Goal: Information Seeking & Learning: Learn about a topic

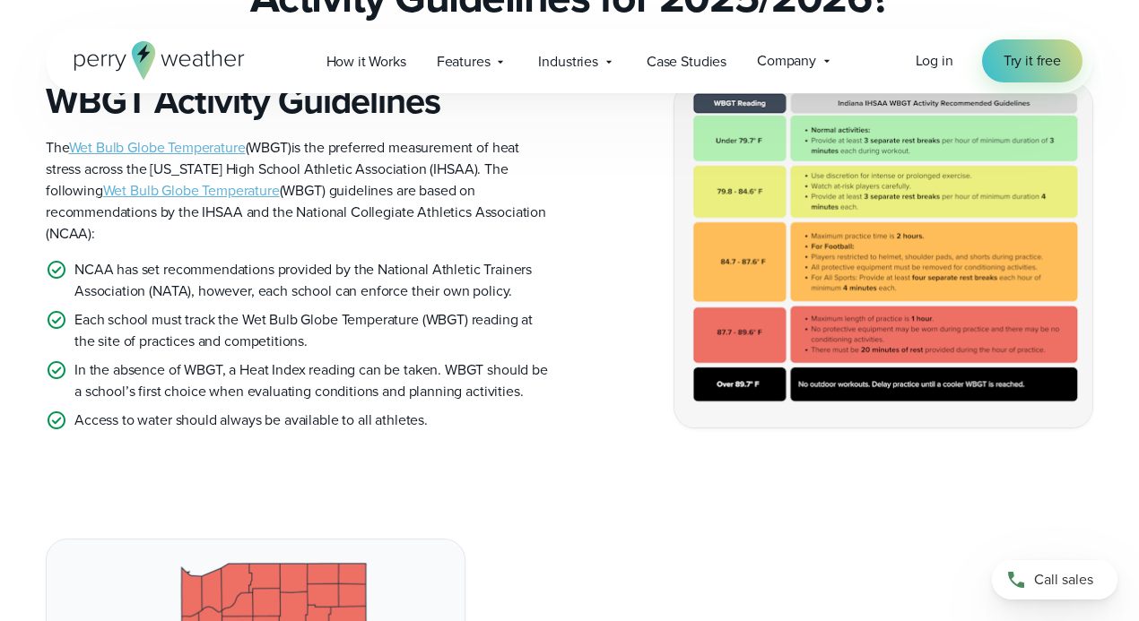
scroll to position [478, 0]
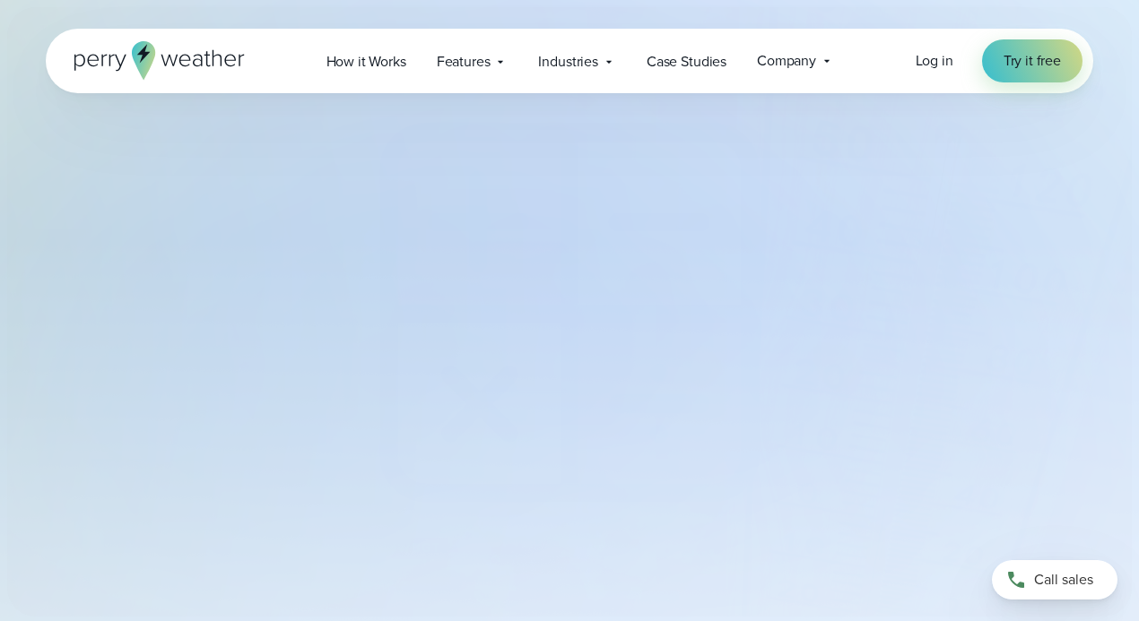
select select "***"
